Goal: Navigation & Orientation: Find specific page/section

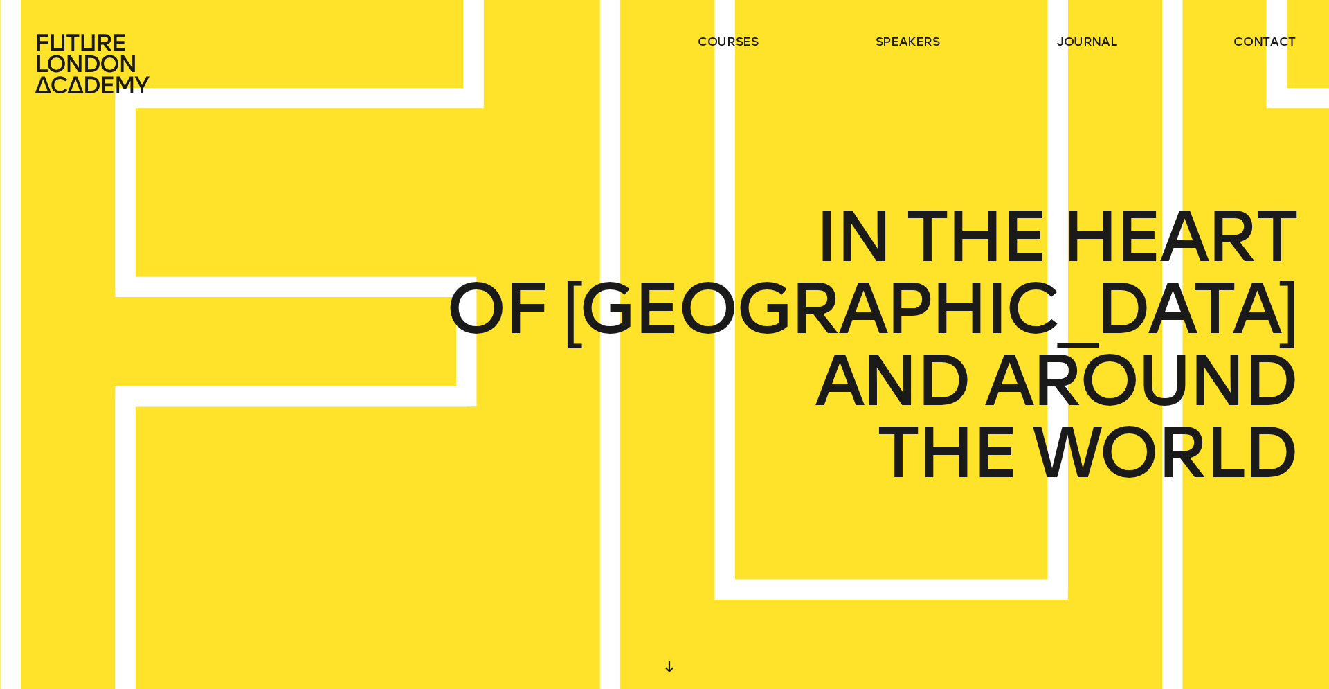
click at [898, 51] on ul "courses speakers journal contact" at bounding box center [997, 63] width 598 height 61
click at [900, 48] on link "speakers" at bounding box center [907, 41] width 64 height 17
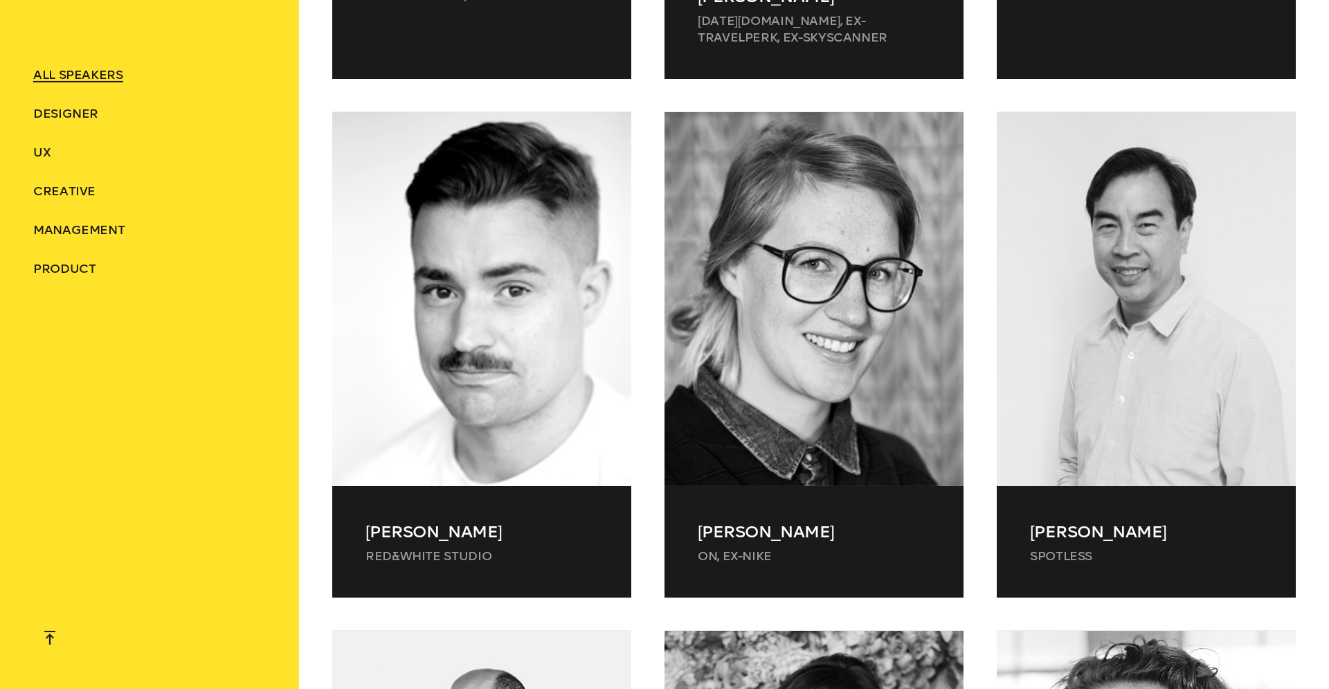
scroll to position [3548, 0]
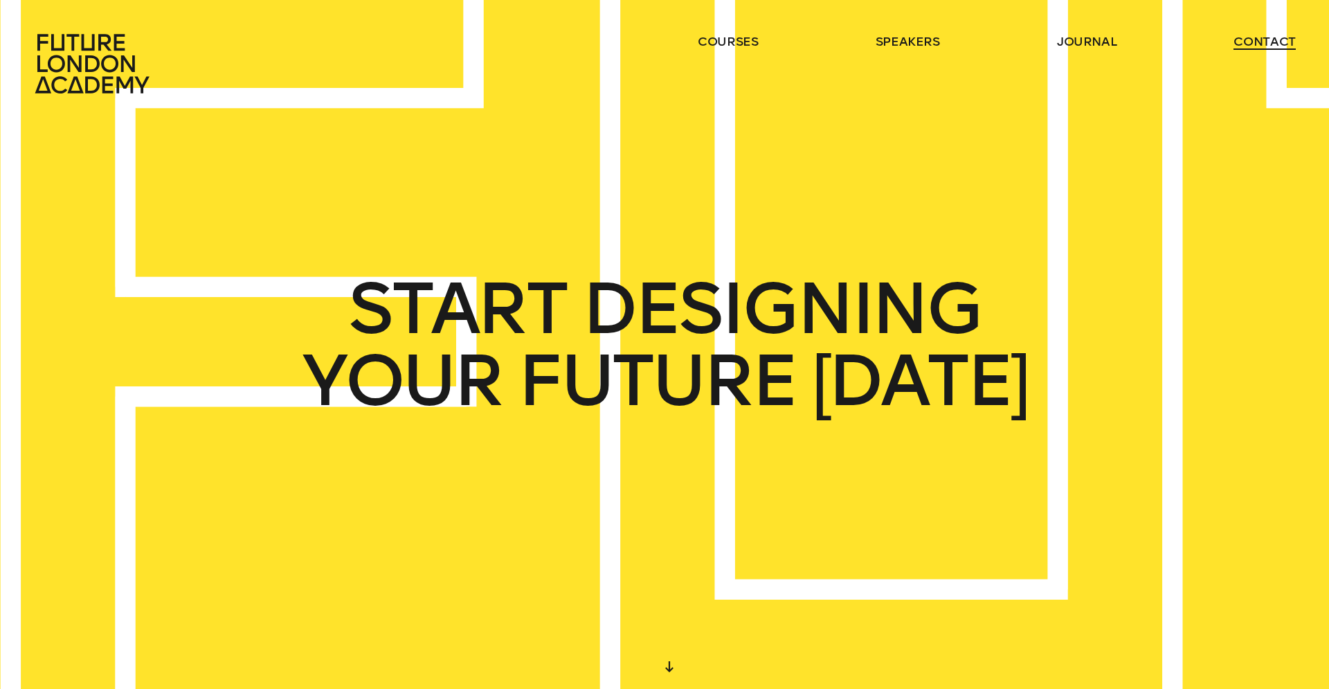
click at [1244, 41] on link "contact" at bounding box center [1264, 41] width 62 height 17
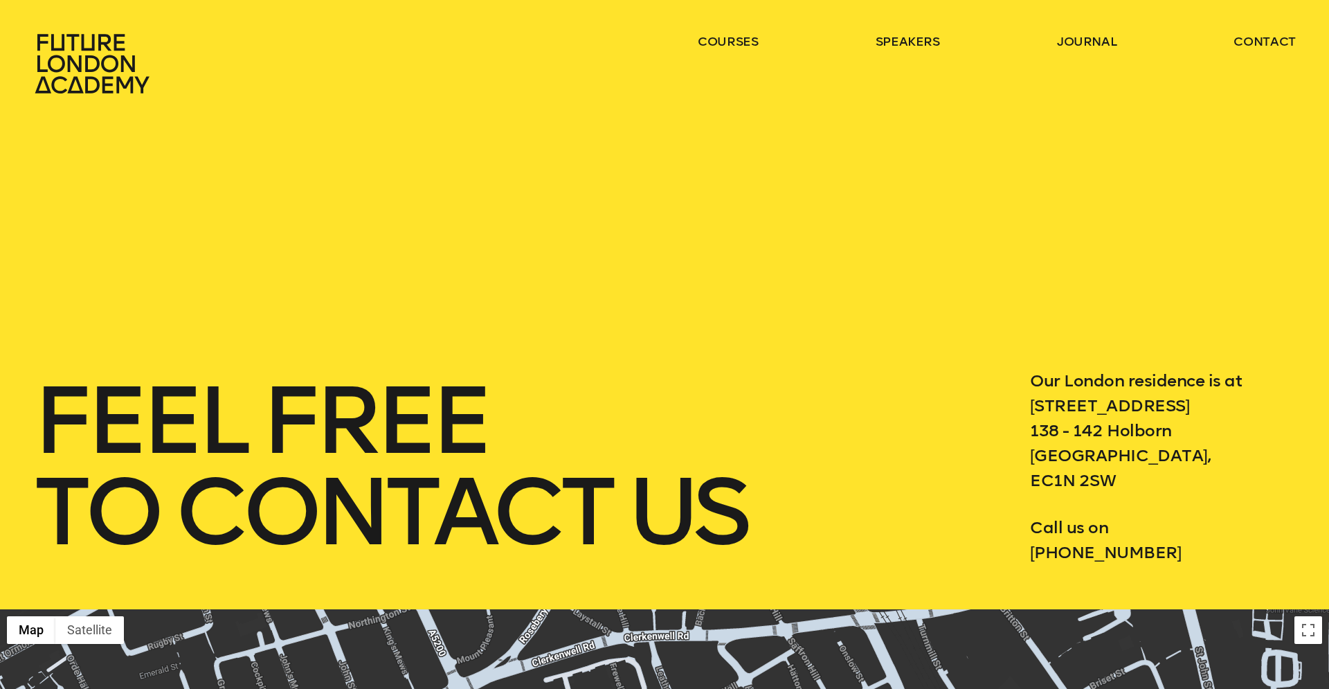
click at [918, 51] on ul "courses speakers journal contact" at bounding box center [997, 63] width 598 height 61
click at [919, 46] on link "speakers" at bounding box center [907, 41] width 64 height 17
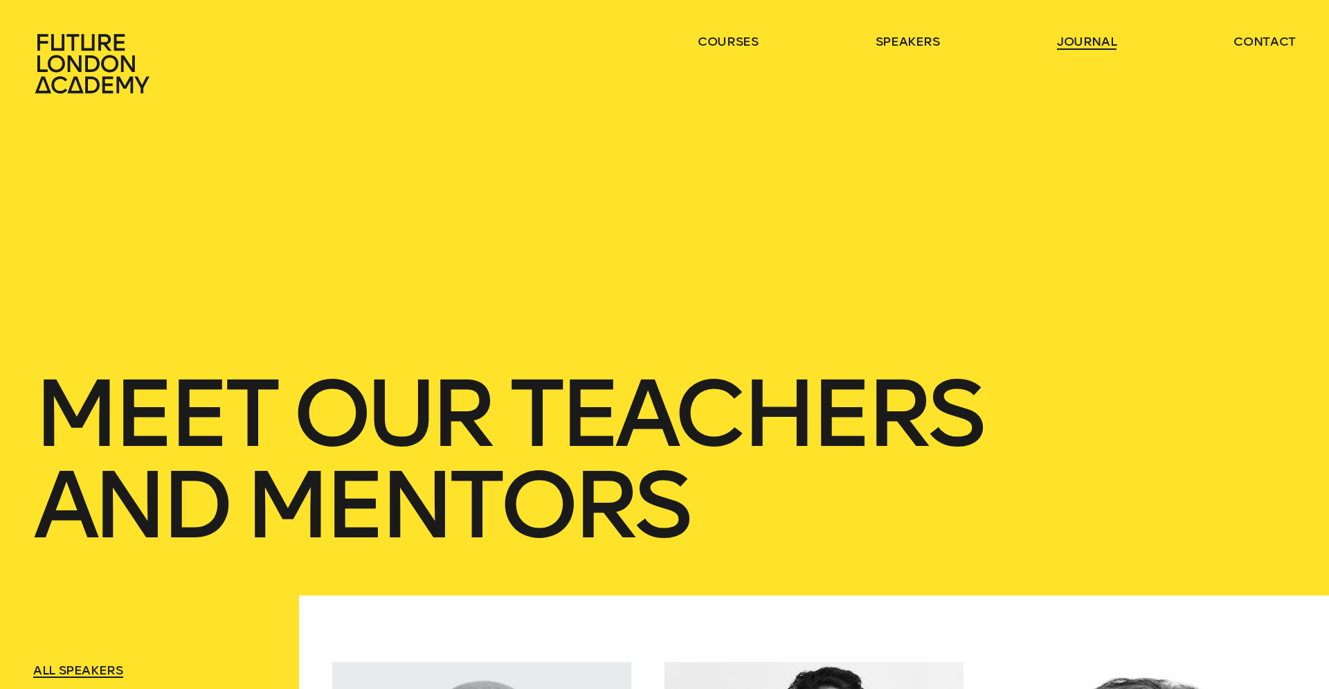
click at [1106, 45] on link "journal" at bounding box center [1087, 41] width 60 height 17
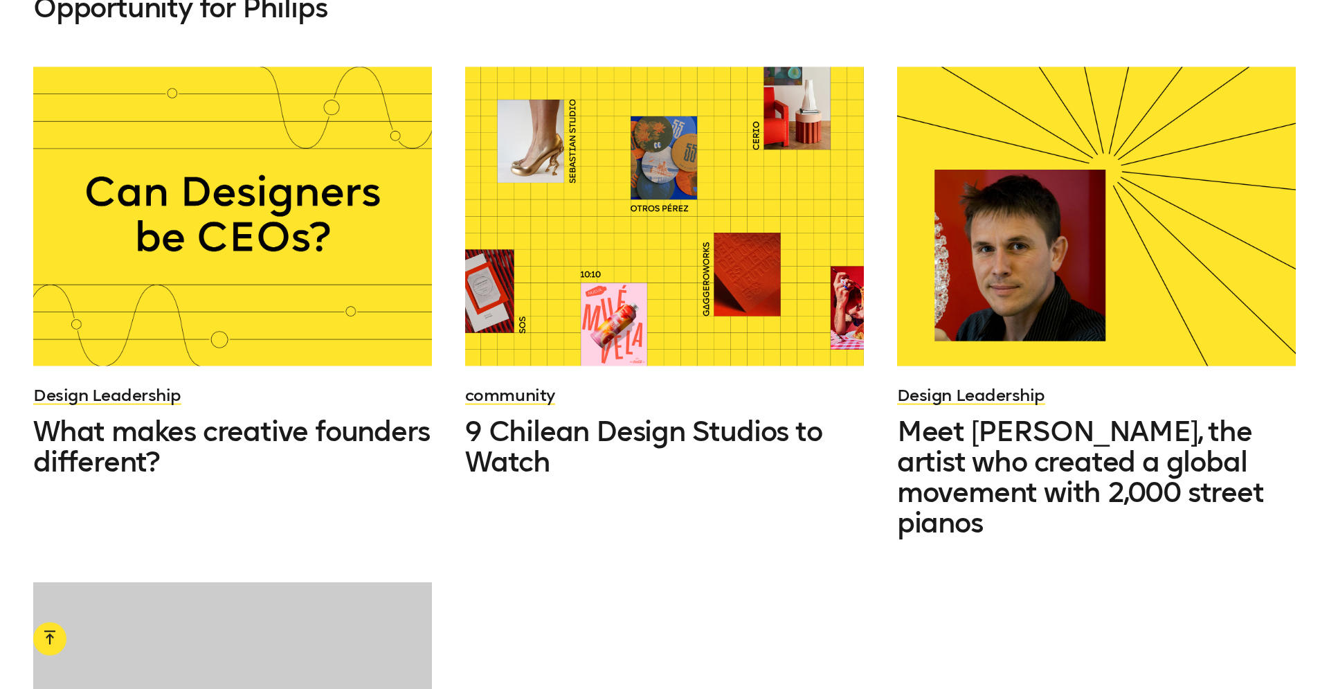
scroll to position [1830, 0]
